Goal: Task Accomplishment & Management: Complete application form

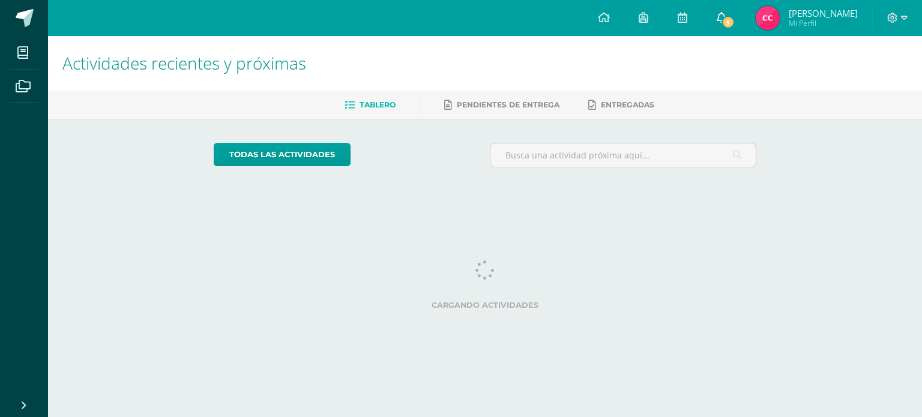
click at [741, 16] on link "5" at bounding box center [722, 18] width 38 height 36
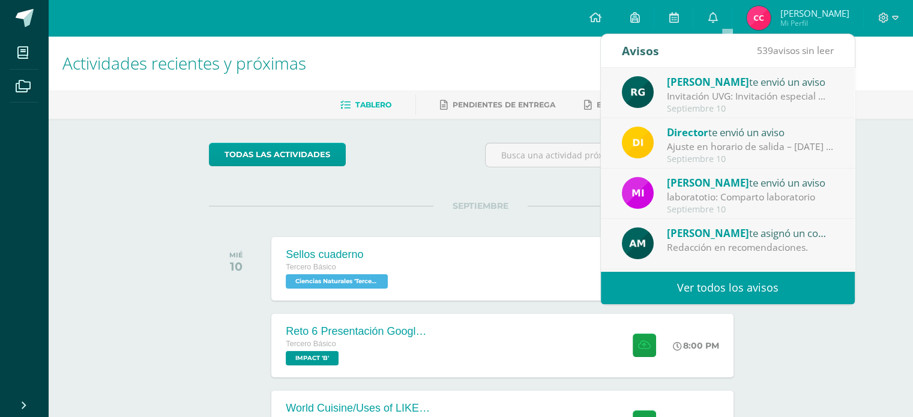
scroll to position [185, 0]
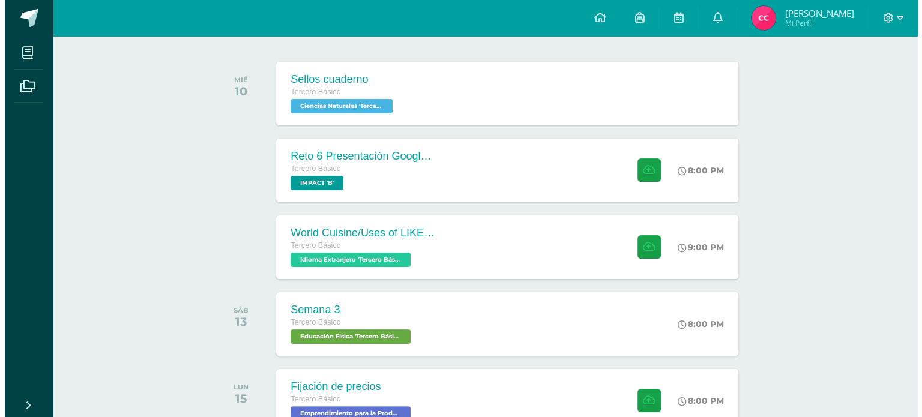
scroll to position [175, 0]
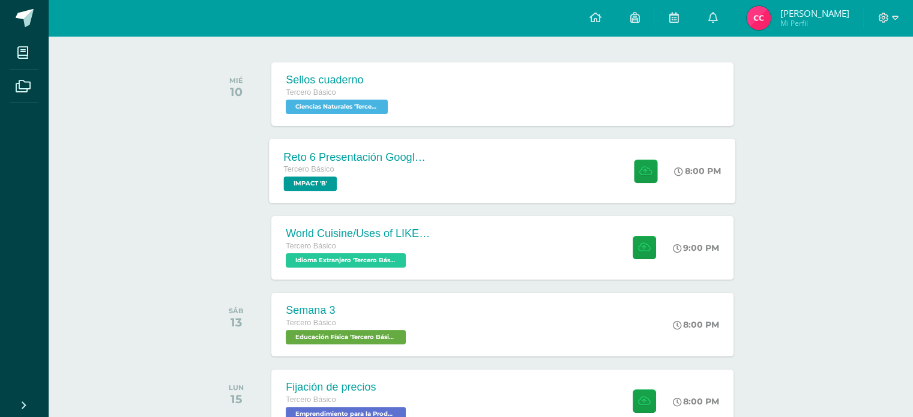
click at [454, 166] on div "Reto 6 Presentación Google Slides Clase 3 y 4 Tercero Básico IMPACT 'B' 8:00 PM…" at bounding box center [503, 171] width 467 height 64
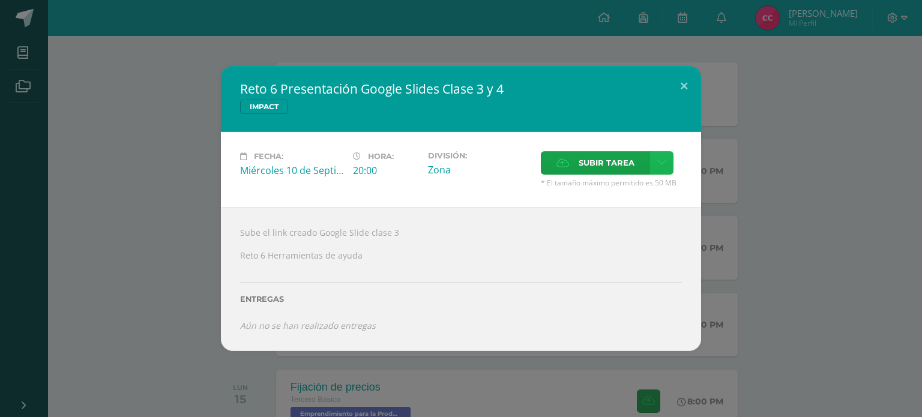
click at [658, 165] on icon at bounding box center [662, 163] width 9 height 10
click at [599, 182] on link "Subir enlace" at bounding box center [619, 189] width 120 height 19
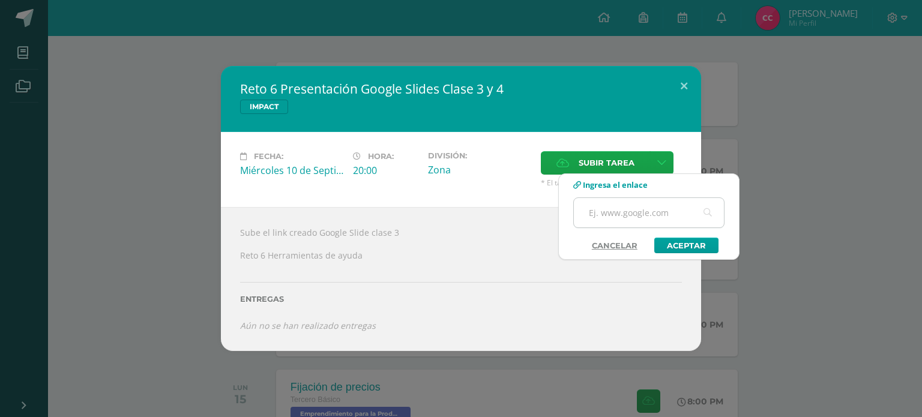
click at [598, 213] on input "text" at bounding box center [649, 212] width 150 height 29
paste input "[URL][DOMAIN_NAME]"
type input "[URL][DOMAIN_NAME]"
click at [683, 241] on link "Aceptar" at bounding box center [687, 246] width 64 height 16
